Goal: Information Seeking & Learning: Learn about a topic

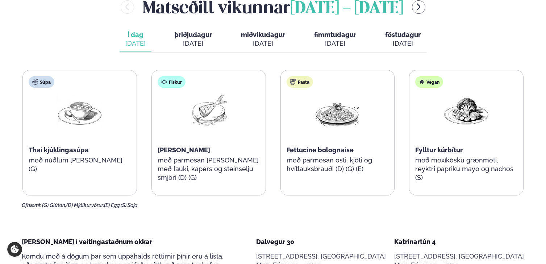
scroll to position [262, 0]
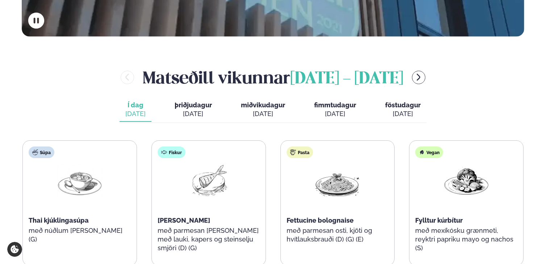
click at [183, 98] on button "þriðjudagur þri. sep. 2" at bounding box center [193, 110] width 49 height 24
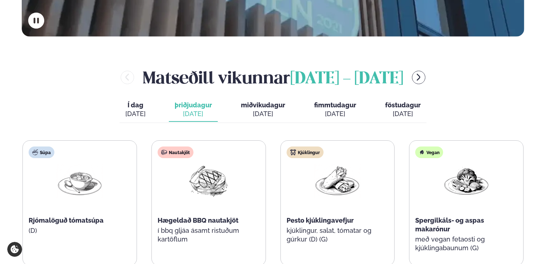
click at [190, 109] on div "[DATE]" at bounding box center [193, 113] width 37 height 9
click at [255, 109] on div "[DATE]" at bounding box center [263, 113] width 44 height 9
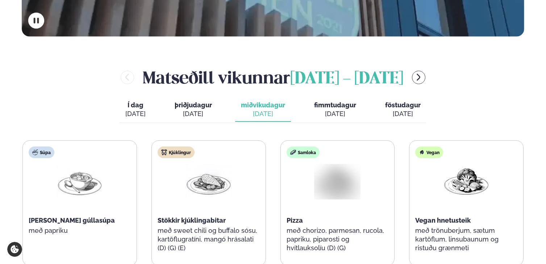
click at [183, 109] on div "[DATE]" at bounding box center [193, 113] width 37 height 9
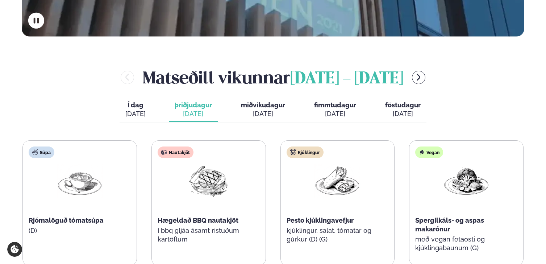
click at [261, 109] on div "[DATE]" at bounding box center [263, 113] width 44 height 9
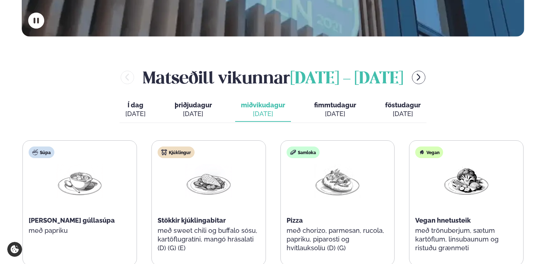
click at [198, 101] on span "þriðjudagur" at bounding box center [193, 105] width 37 height 8
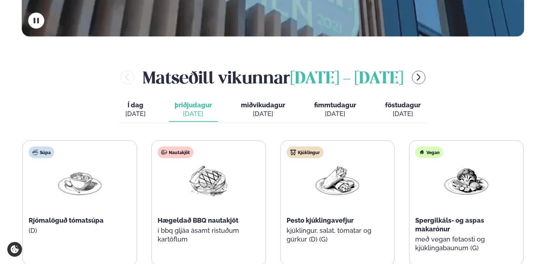
click at [266, 109] on div "[DATE]" at bounding box center [263, 113] width 44 height 9
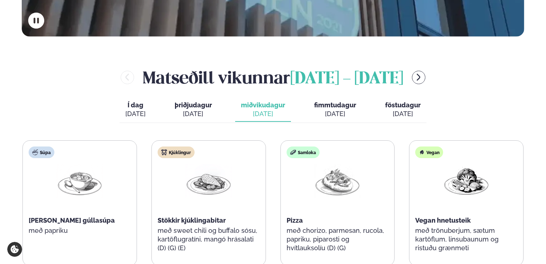
click at [203, 101] on span "þriðjudagur" at bounding box center [193, 105] width 37 height 8
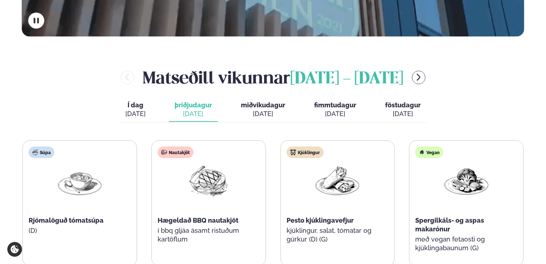
click at [239, 98] on button "miðvikudagur mið. sep. 3" at bounding box center [263, 110] width 56 height 24
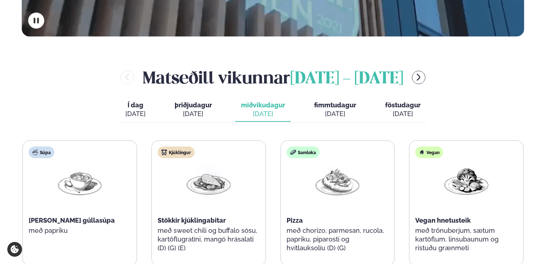
click at [299, 98] on div "Í dag Í d. sep. 1 þriðjudagur þri. sep. 2 miðvikudagur mið. sep. 3 fimmtudagur …" at bounding box center [273, 110] width 307 height 25
click at [317, 98] on button "fimmtudagur fim. sep. 4" at bounding box center [335, 110] width 54 height 24
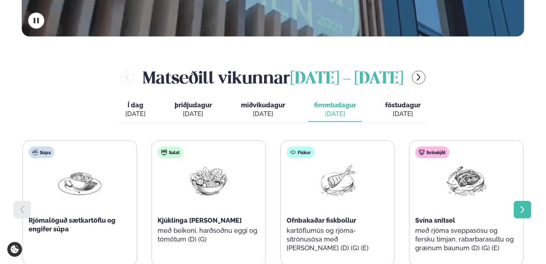
click at [524, 206] on icon at bounding box center [523, 209] width 4 height 7
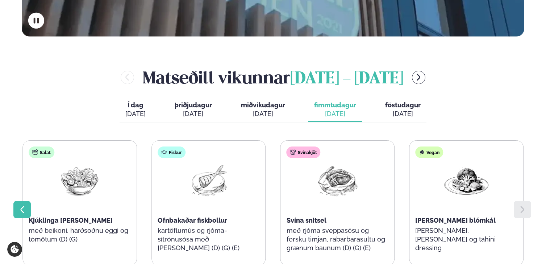
click at [23, 201] on div at bounding box center [21, 209] width 17 height 17
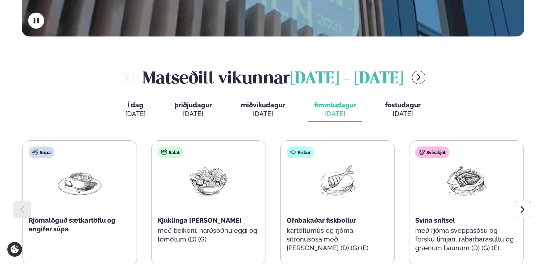
click at [421, 72] on div "Matseðill vikunnar september 1 - 5 Í dag Í d. sep. 1 þriðjudagur þri. sep. 2 mi…" at bounding box center [273, 181] width 502 height 231
click at [415, 101] on span "föstudagur" at bounding box center [402, 105] width 35 height 8
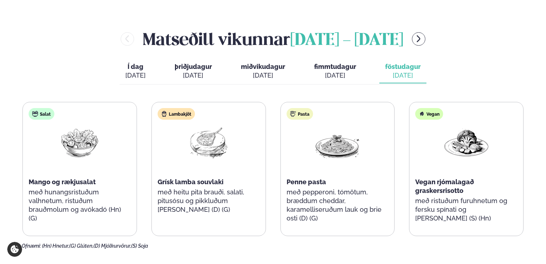
scroll to position [300, 0]
